Goal: Information Seeking & Learning: Learn about a topic

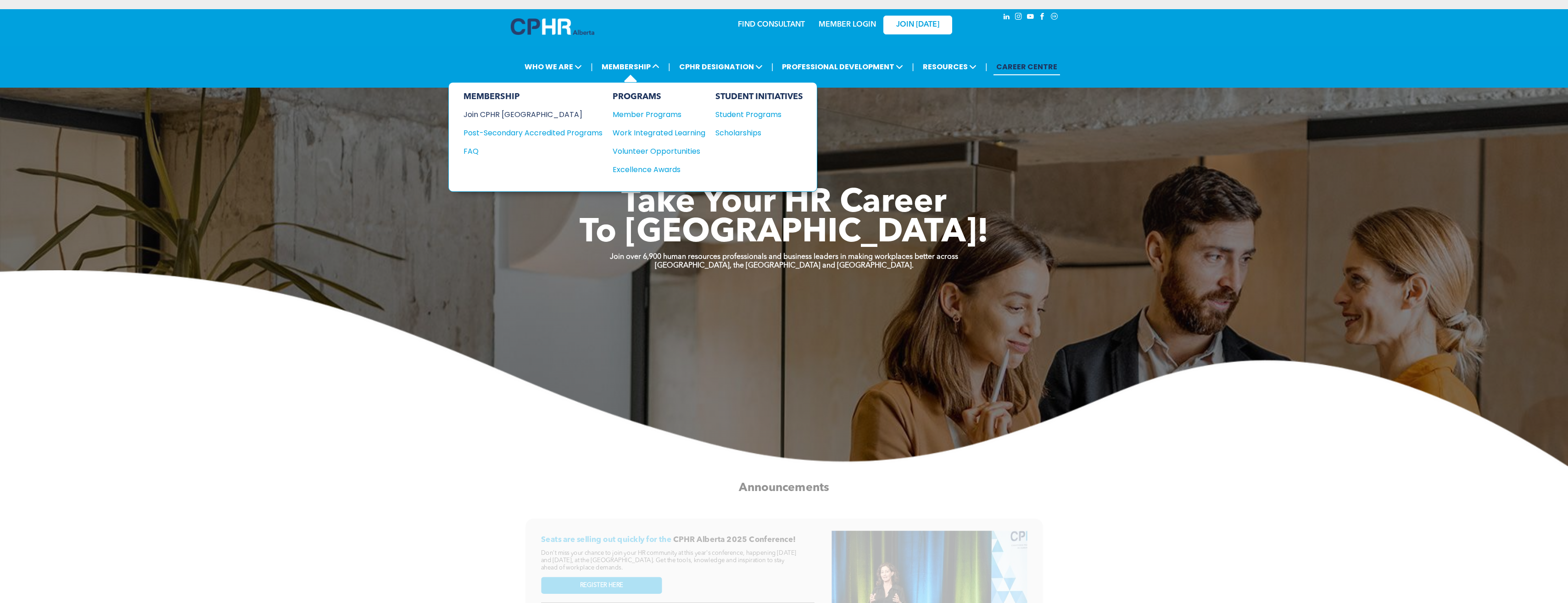
click at [503, 114] on div "Join CPHR [GEOGRAPHIC_DATA]" at bounding box center [526, 114] width 125 height 12
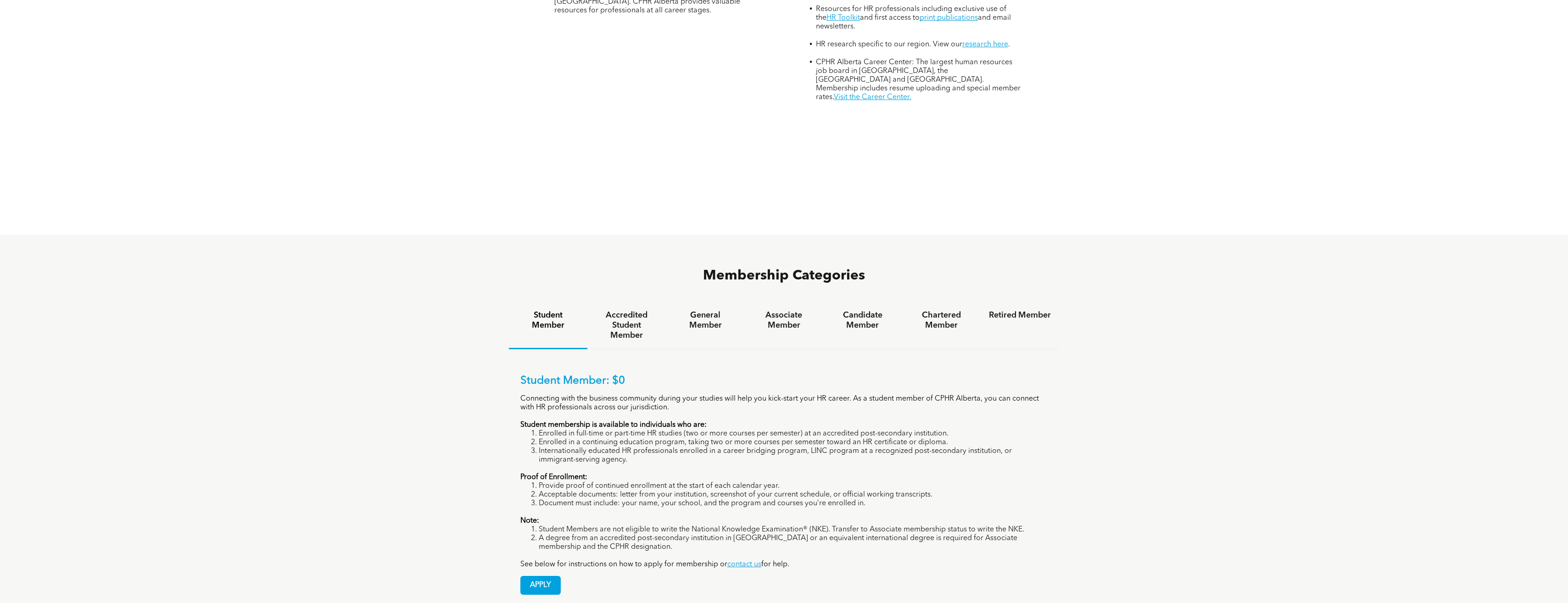
scroll to position [596, 0]
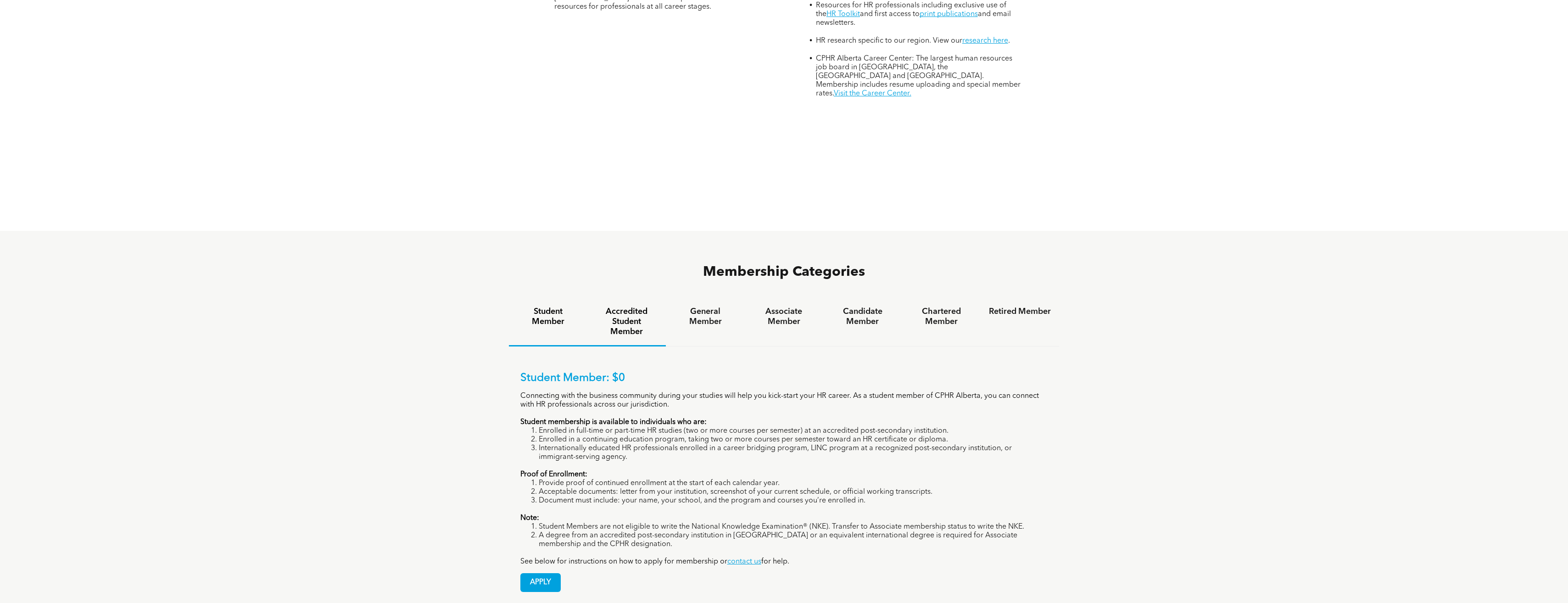
click at [629, 307] on h4 "Accredited Student Member" at bounding box center [627, 322] width 62 height 30
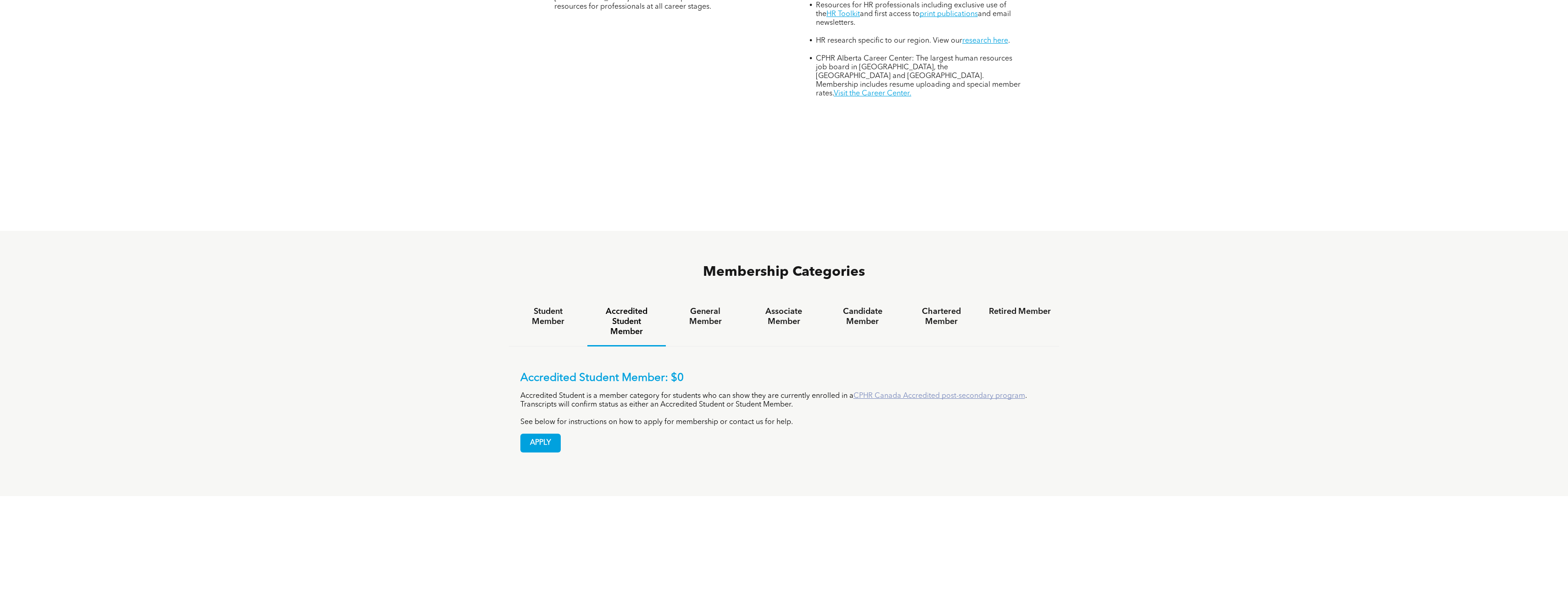
click at [920, 392] on link "CPHR Canada Accredited post-secondary program" at bounding box center [939, 396] width 172 height 7
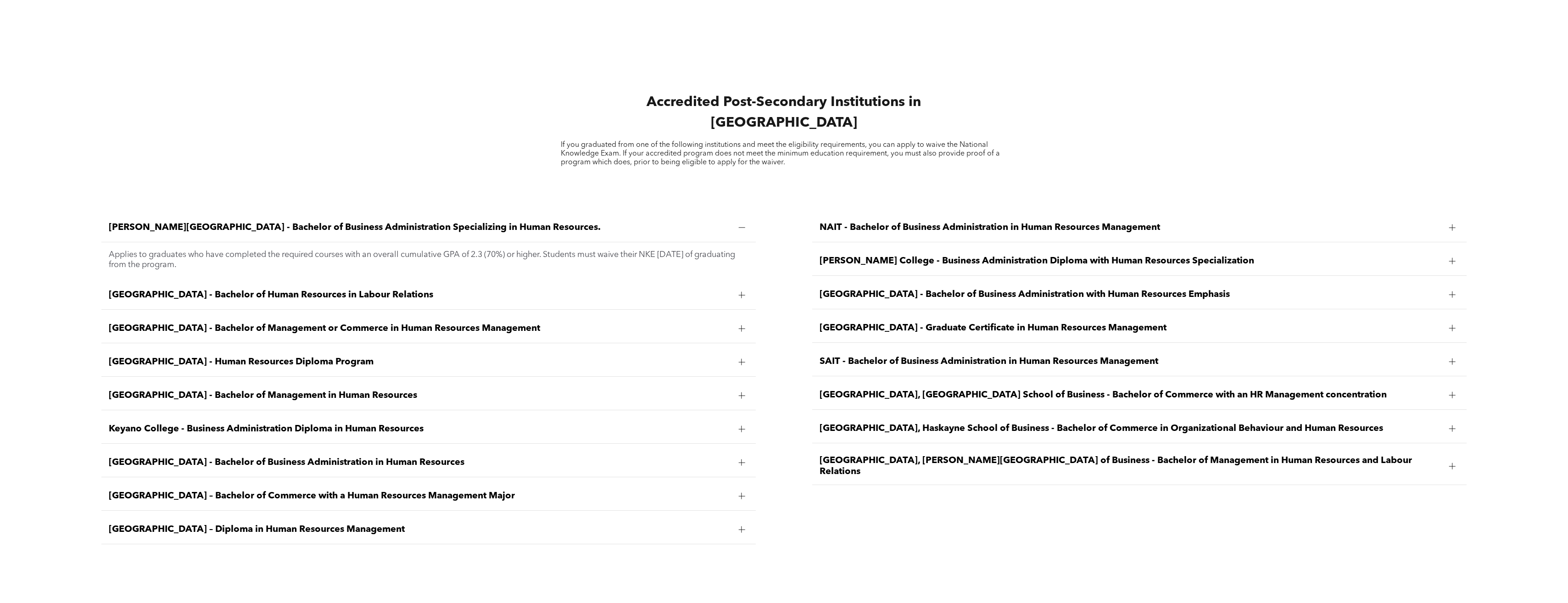
scroll to position [1743, 0]
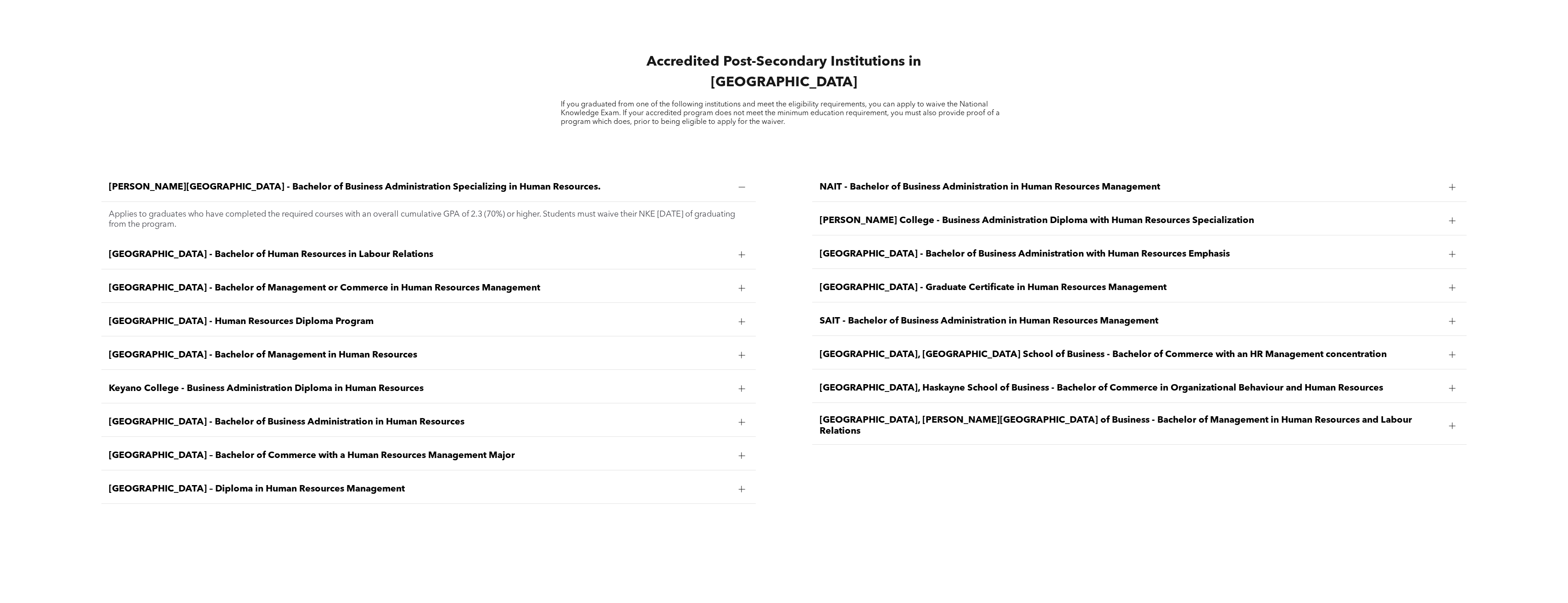
click at [855, 316] on span "SAIT - Bachelor of Business Administration in Human Resources Management" at bounding box center [1130, 321] width 622 height 11
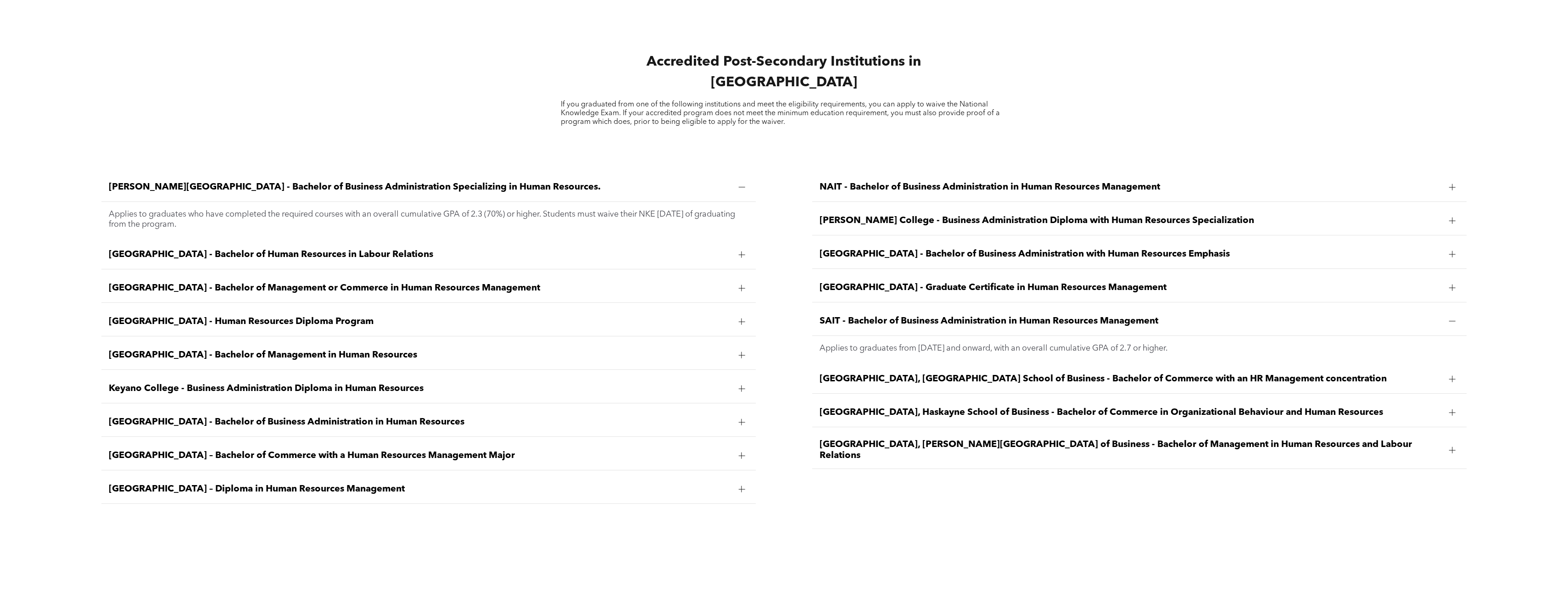
click at [855, 316] on span "SAIT - Bachelor of Business Administration in Human Resources Management" at bounding box center [1130, 321] width 622 height 11
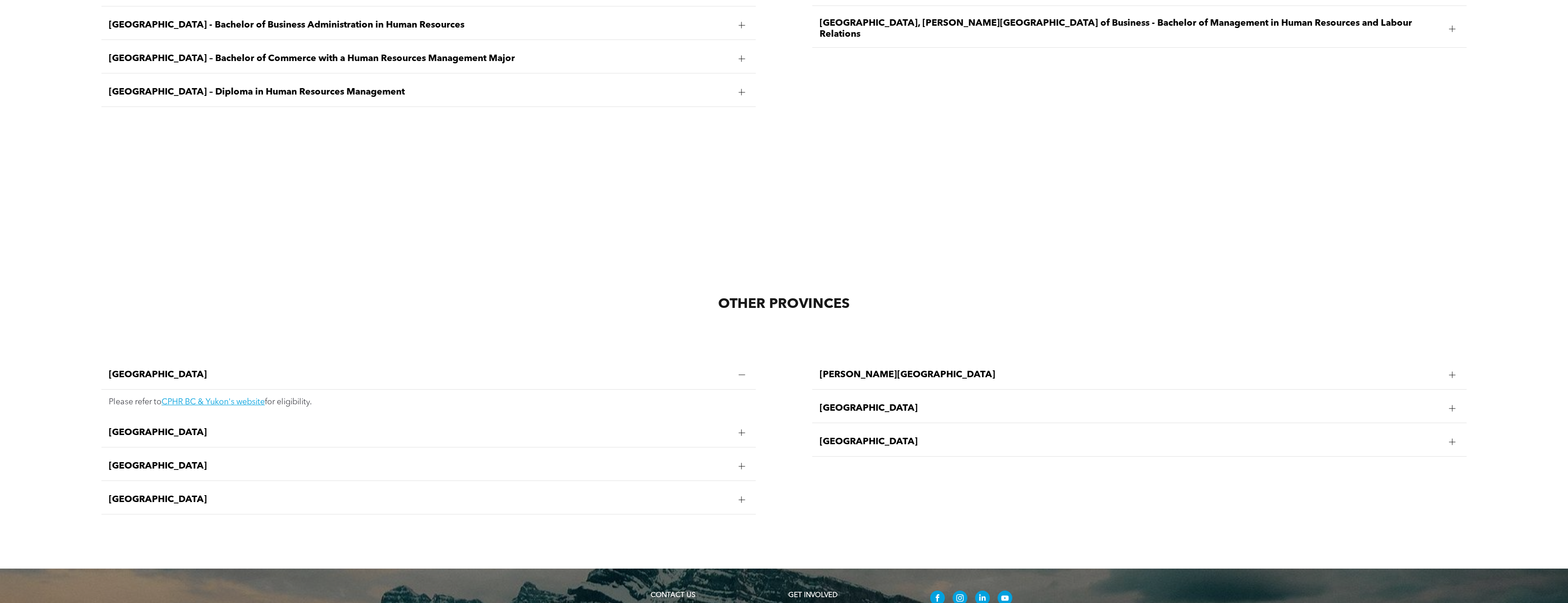
scroll to position [2156, 0]
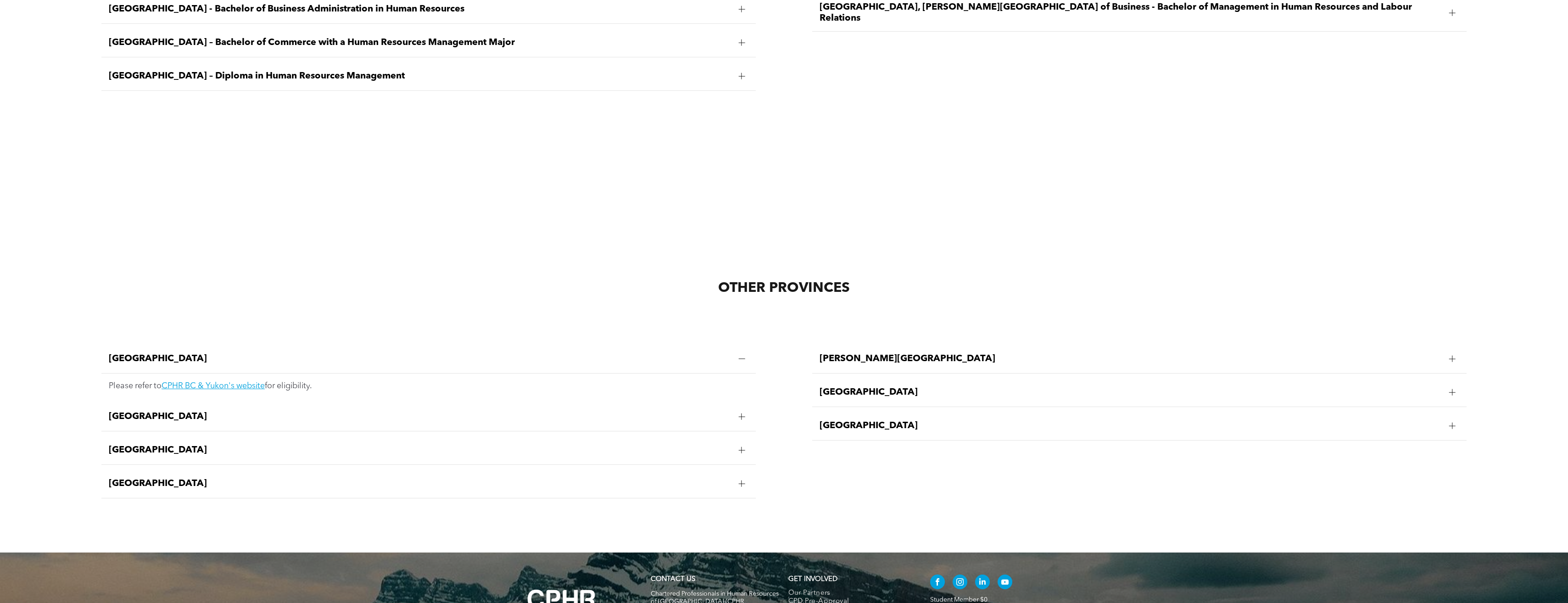
click at [139, 411] on span "Manitoba" at bounding box center [420, 416] width 622 height 11
click at [134, 445] on span "New Brunswick" at bounding box center [420, 450] width 622 height 11
click at [138, 478] on span "Nova Scotia" at bounding box center [420, 484] width 622 height 11
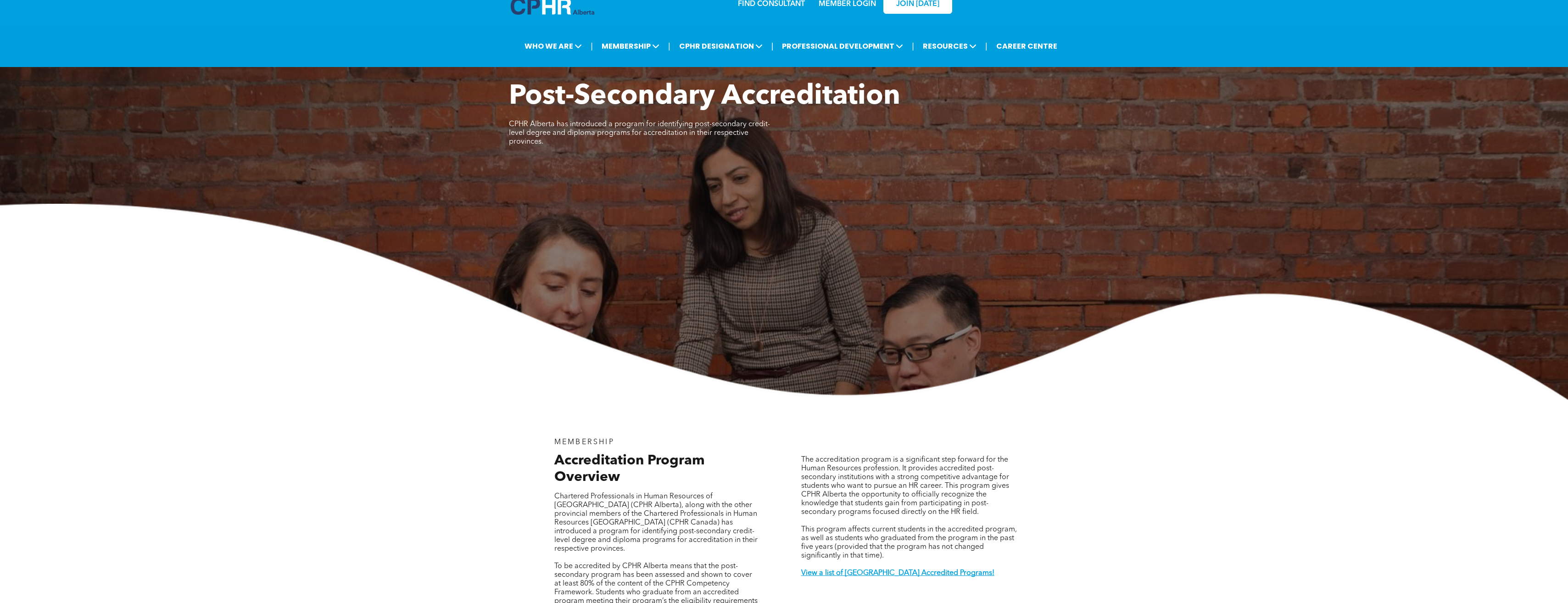
scroll to position [0, 0]
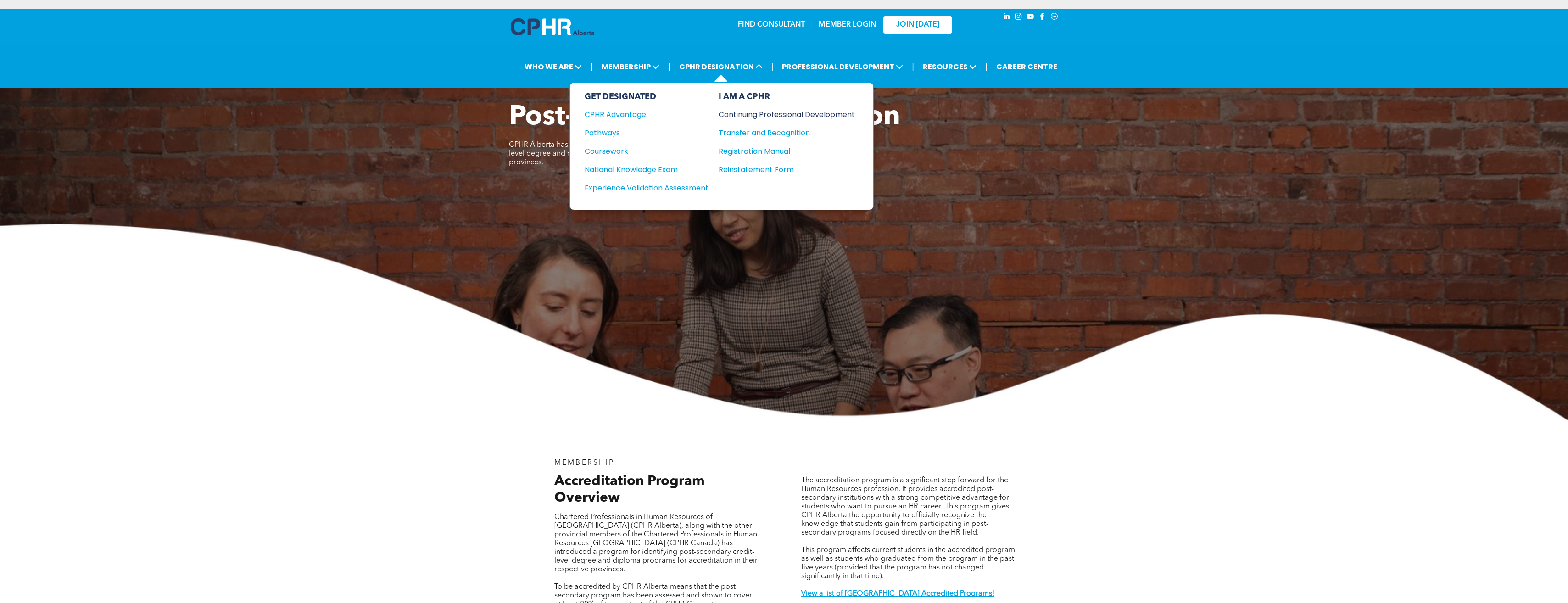
click at [751, 116] on div "Continuing Professional Development" at bounding box center [780, 114] width 122 height 12
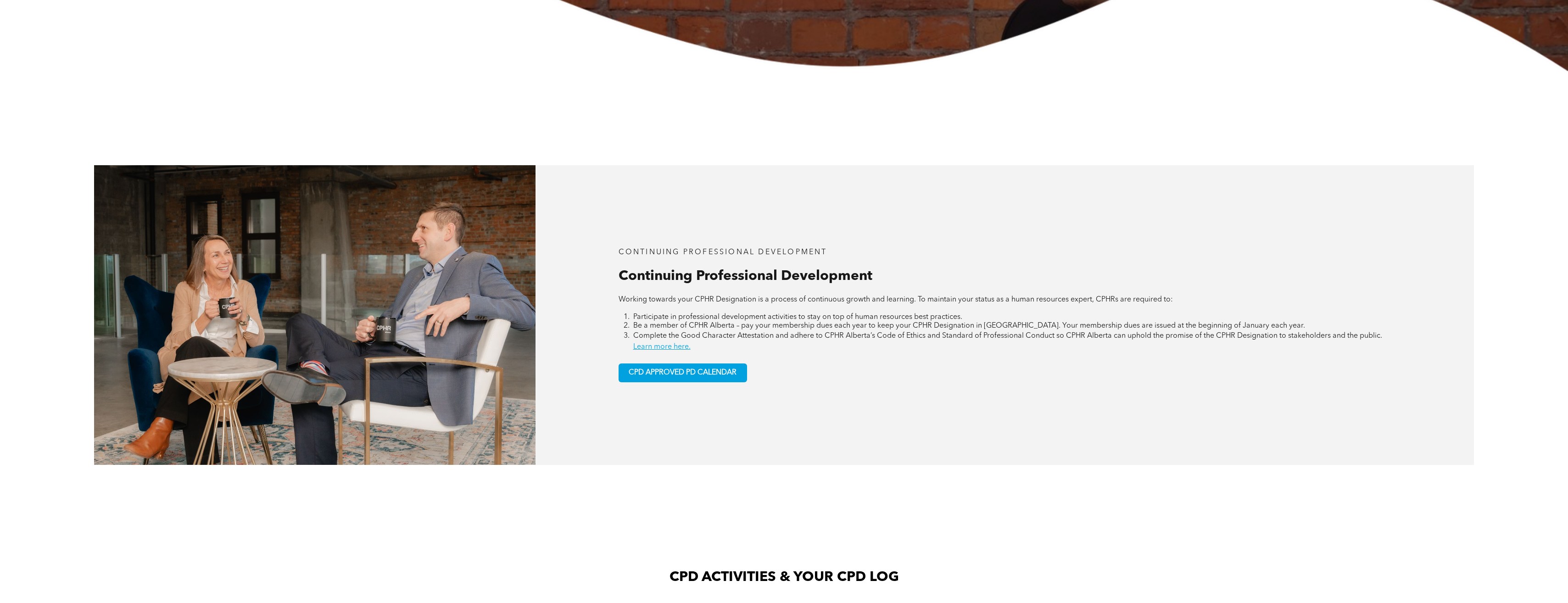
scroll to position [413, 0]
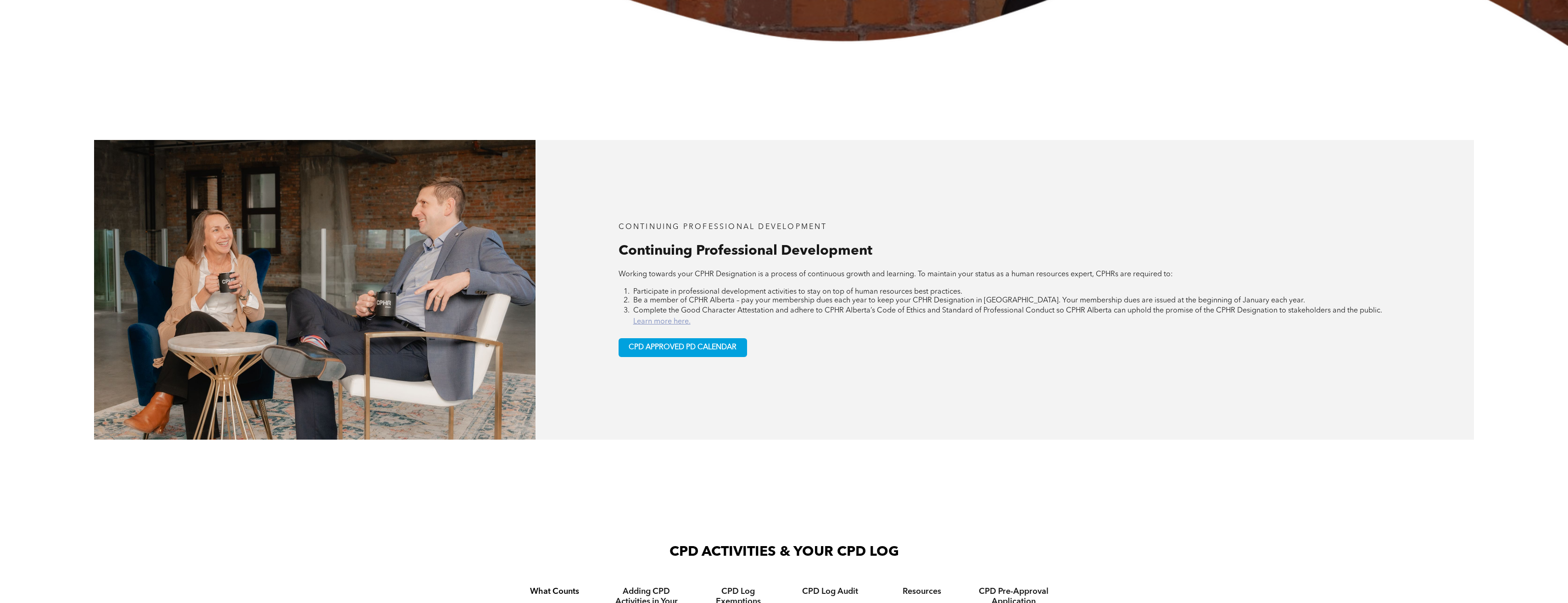
click at [670, 321] on link "Learn more here." at bounding box center [662, 321] width 57 height 7
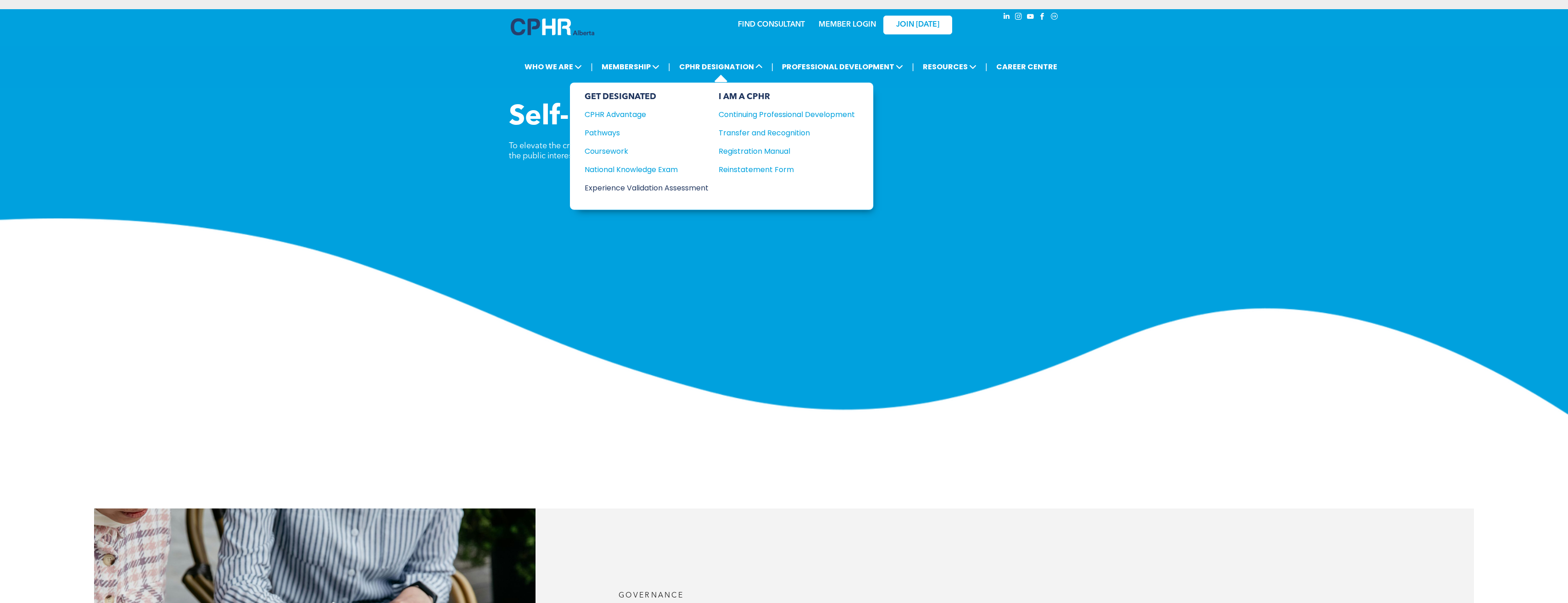
click at [657, 189] on div "Experience Validation Assessment" at bounding box center [640, 187] width 111 height 12
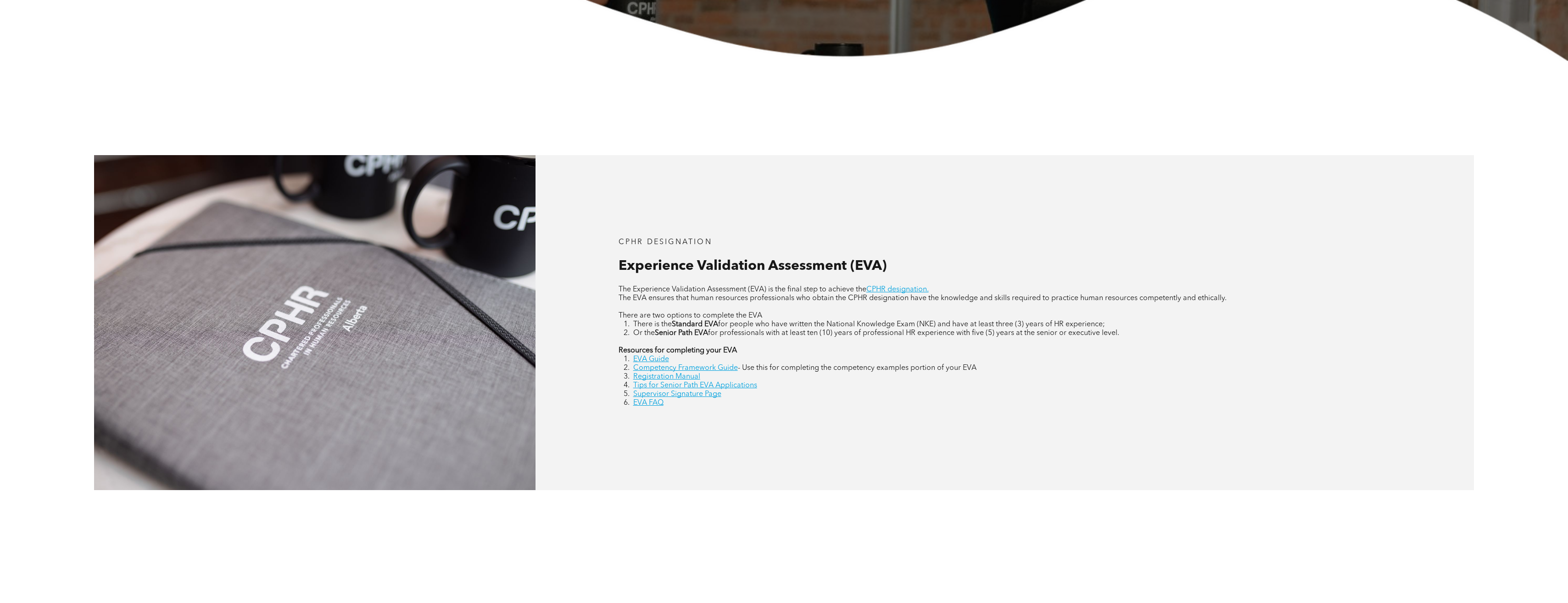
scroll to position [413, 0]
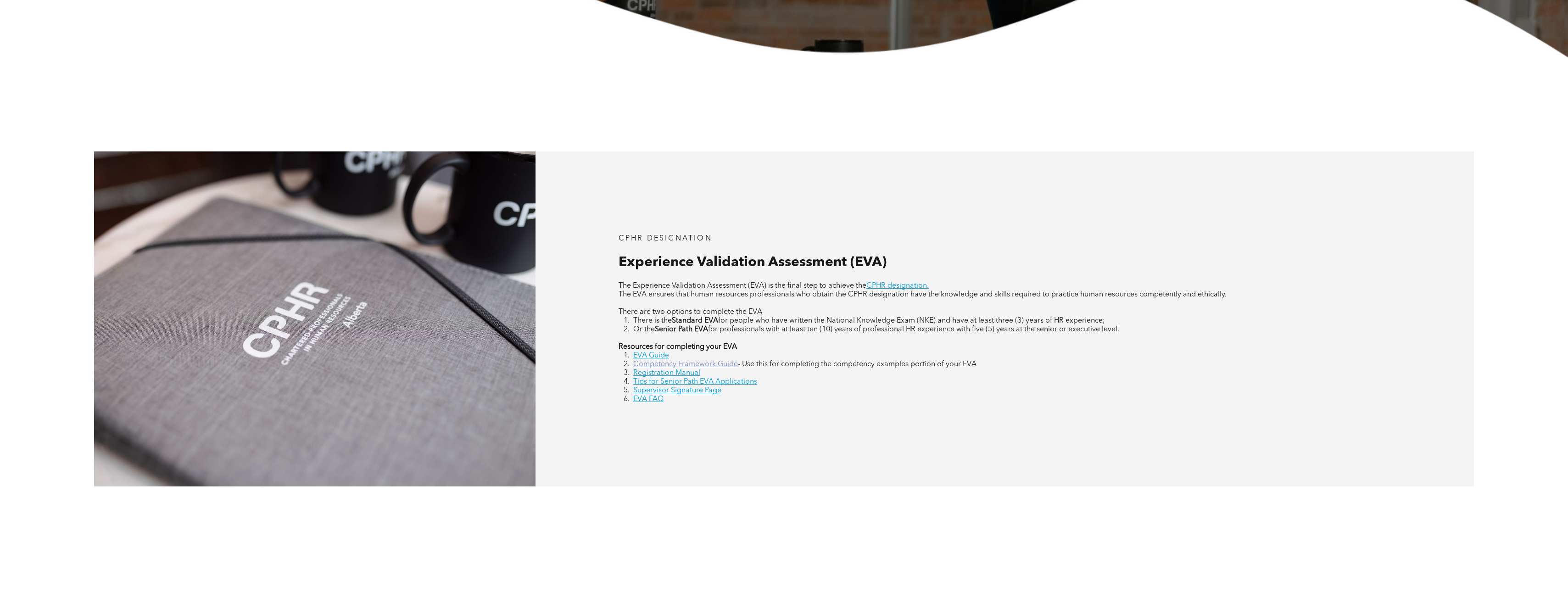
click at [698, 366] on link "Competency Framework Guide" at bounding box center [685, 364] width 105 height 7
